Goal: Task Accomplishment & Management: Use online tool/utility

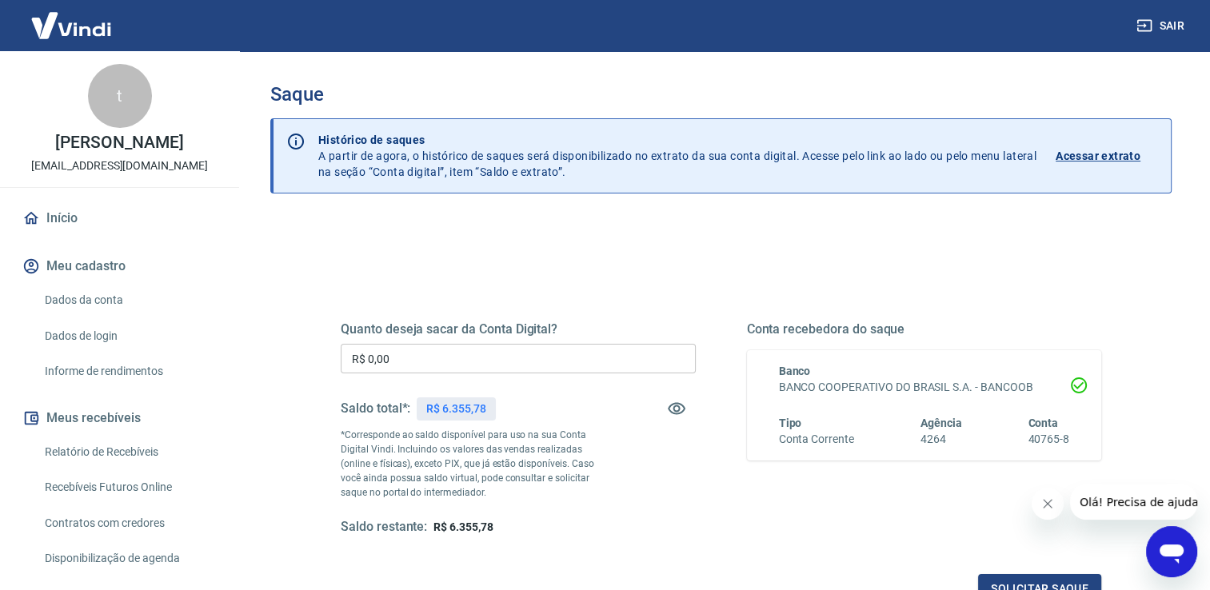
click at [365, 345] on input "R$ 0,00" at bounding box center [518, 359] width 355 height 30
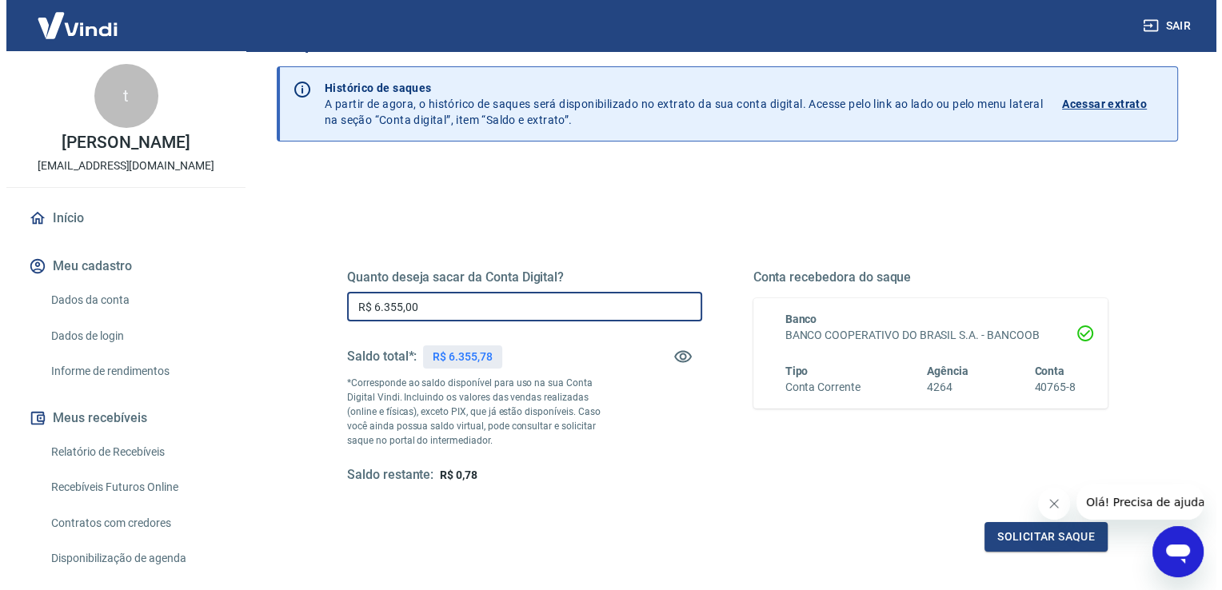
scroll to position [80, 0]
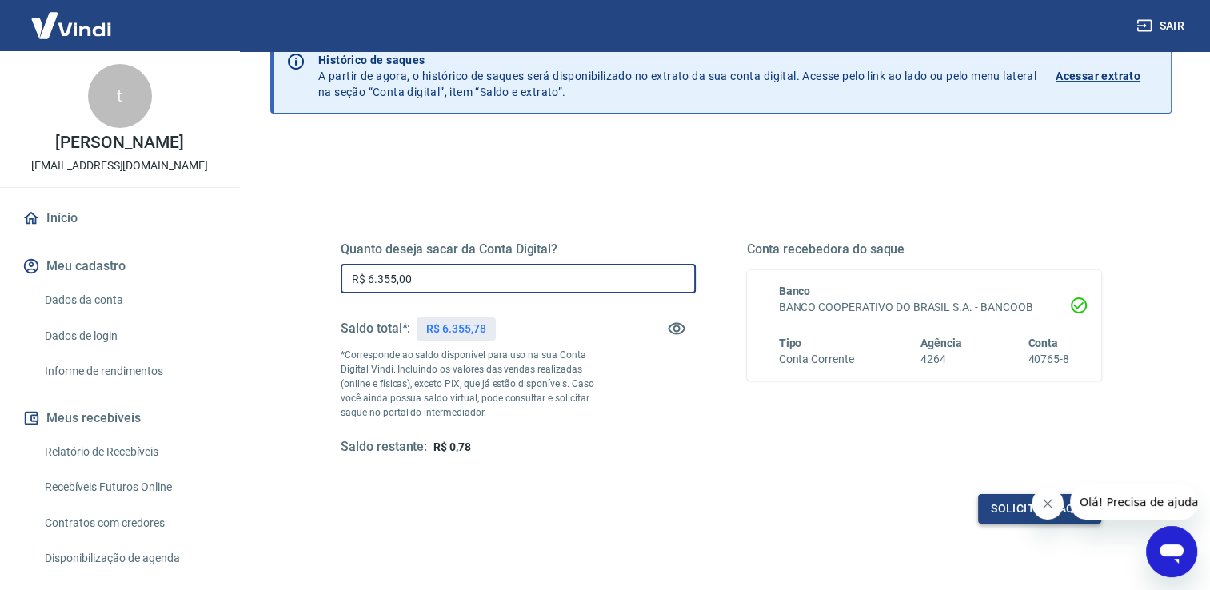
type input "R$ 6.355,00"
click at [1003, 519] on button "Solicitar saque" at bounding box center [1039, 509] width 123 height 30
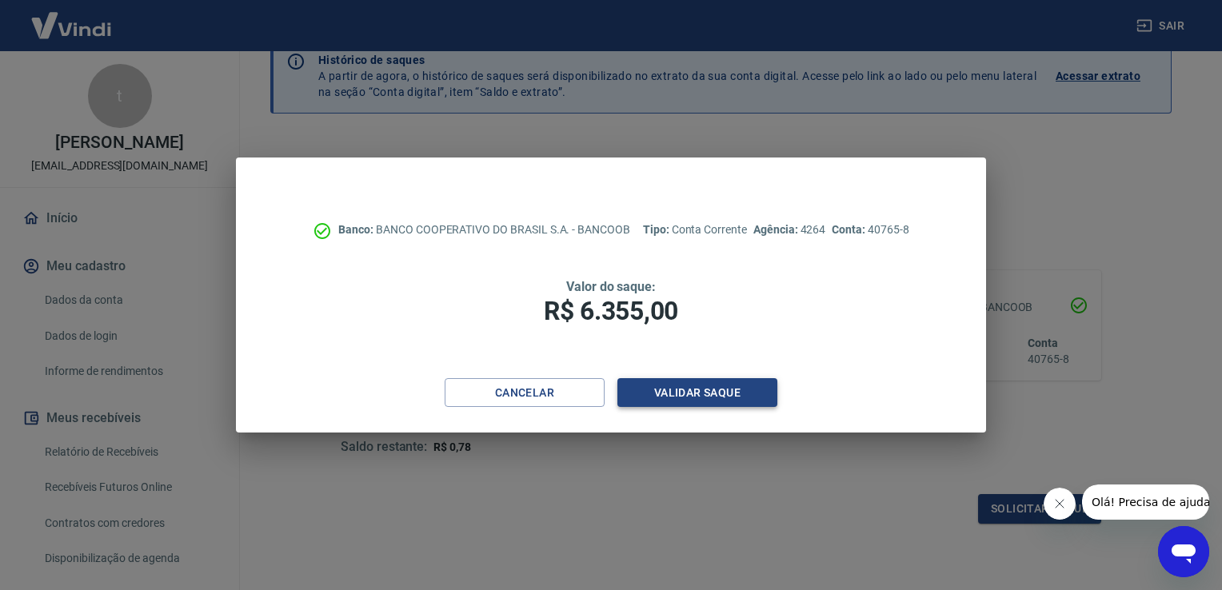
click at [692, 388] on button "Validar saque" at bounding box center [697, 393] width 160 height 30
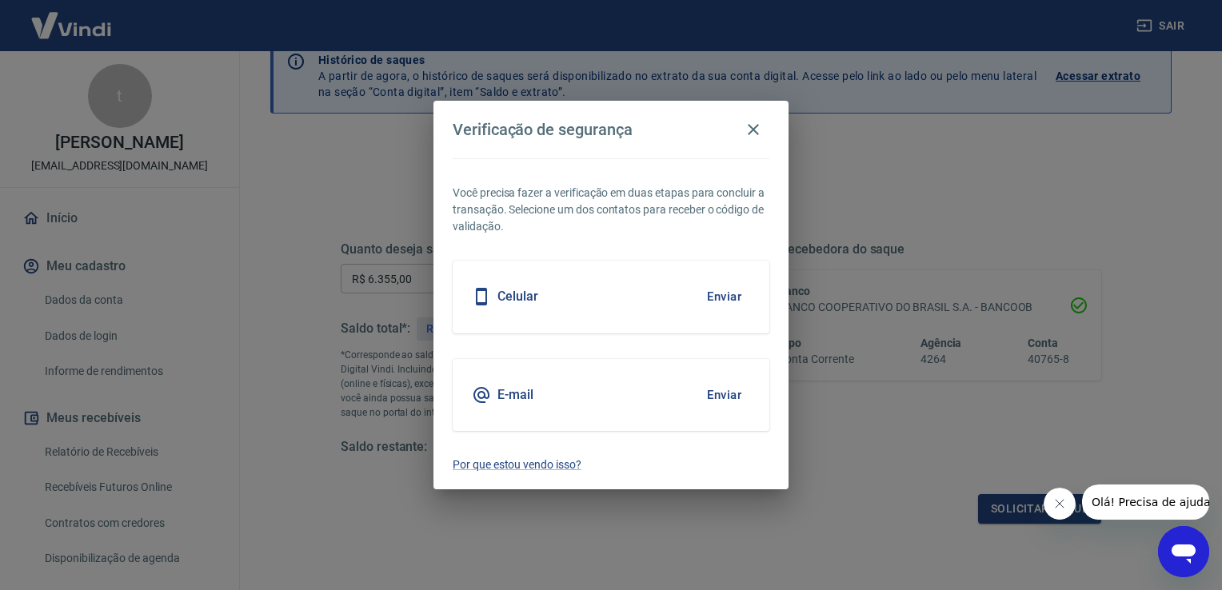
click at [735, 290] on button "Enviar" at bounding box center [724, 297] width 52 height 34
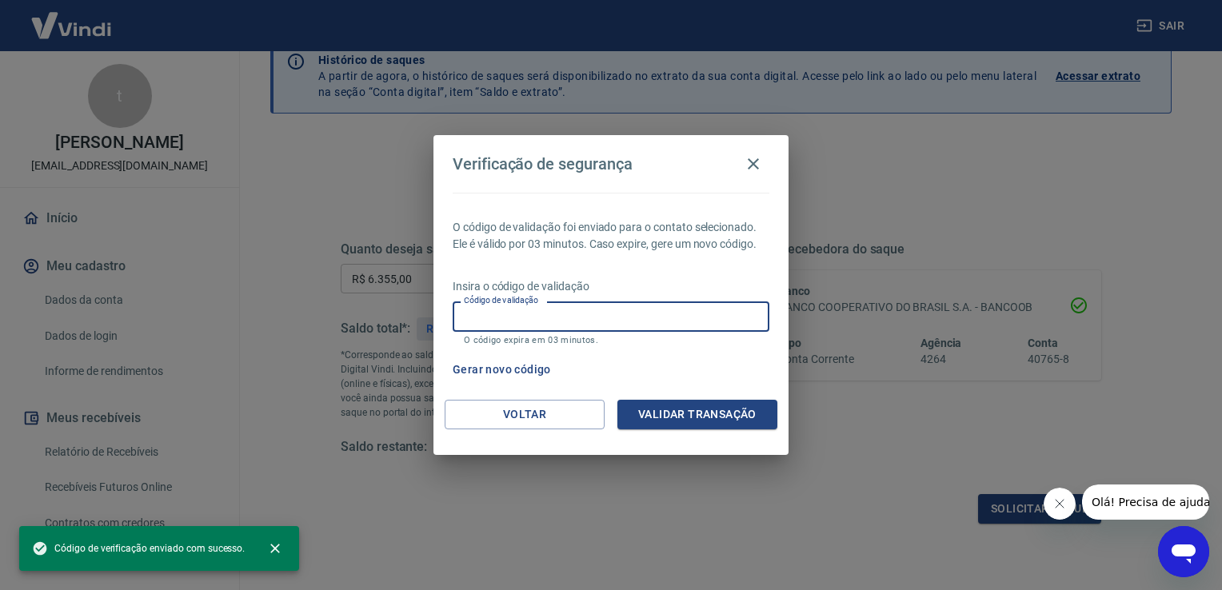
click at [499, 318] on input "Código de validação" at bounding box center [611, 316] width 317 height 30
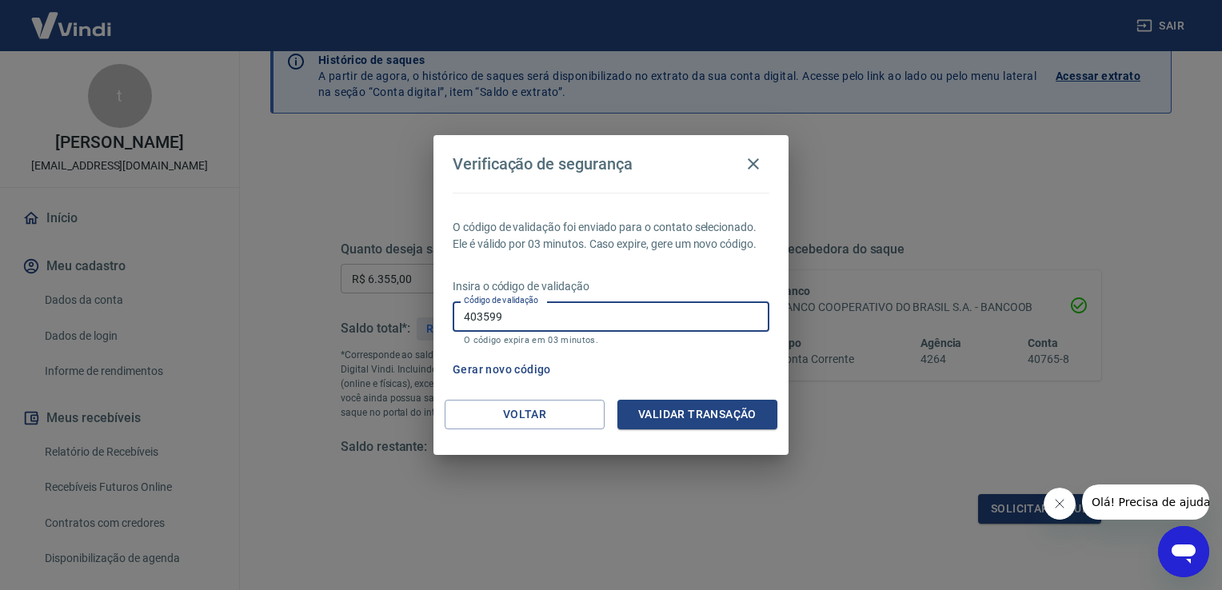
type input "403599"
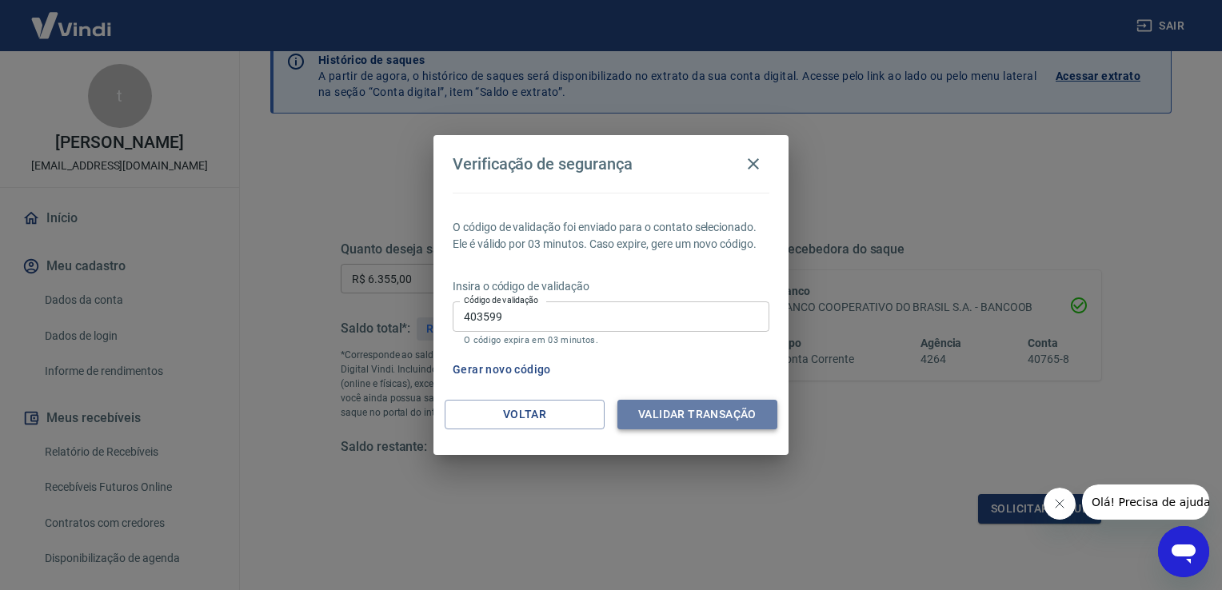
click at [723, 411] on button "Validar transação" at bounding box center [697, 415] width 160 height 30
